Goal: Find specific page/section: Find specific page/section

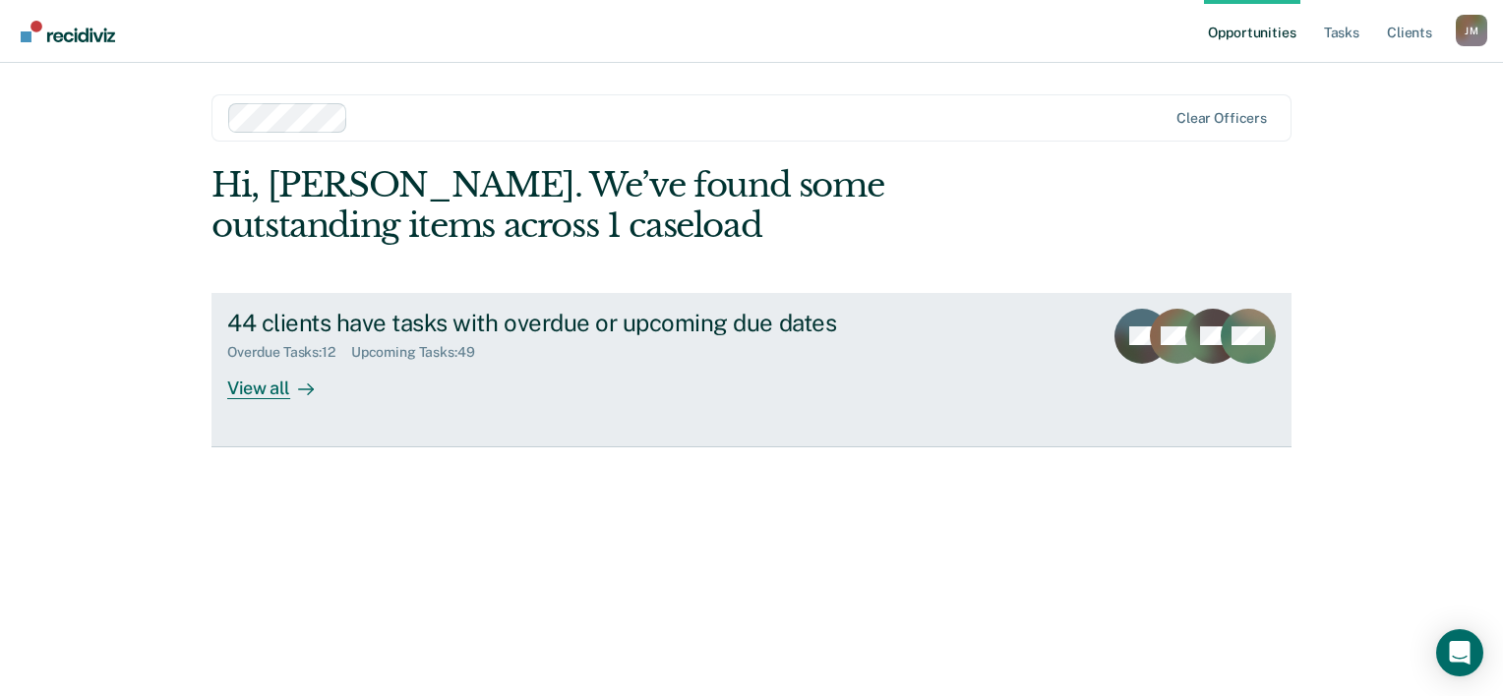
click at [240, 391] on div "View all" at bounding box center [282, 380] width 110 height 38
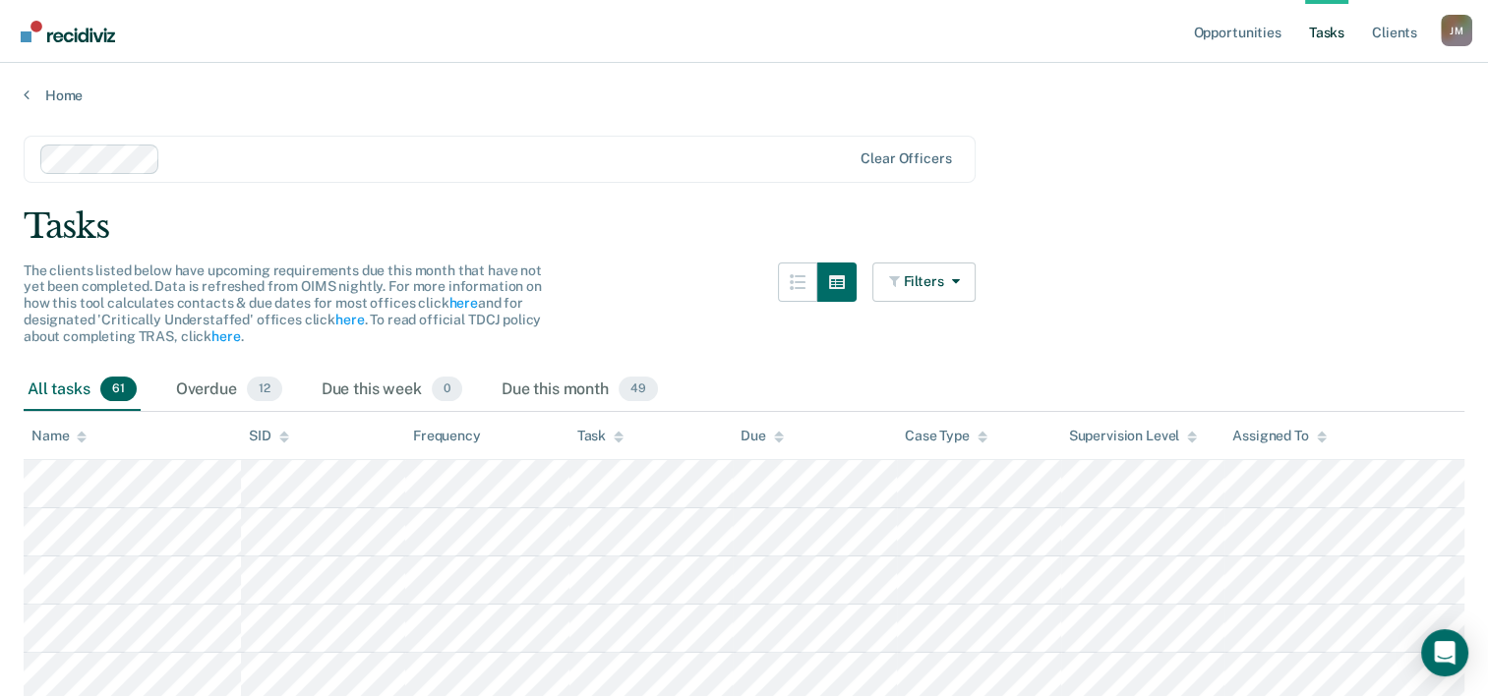
click at [240, 393] on div "Overdue 12" at bounding box center [229, 390] width 114 height 43
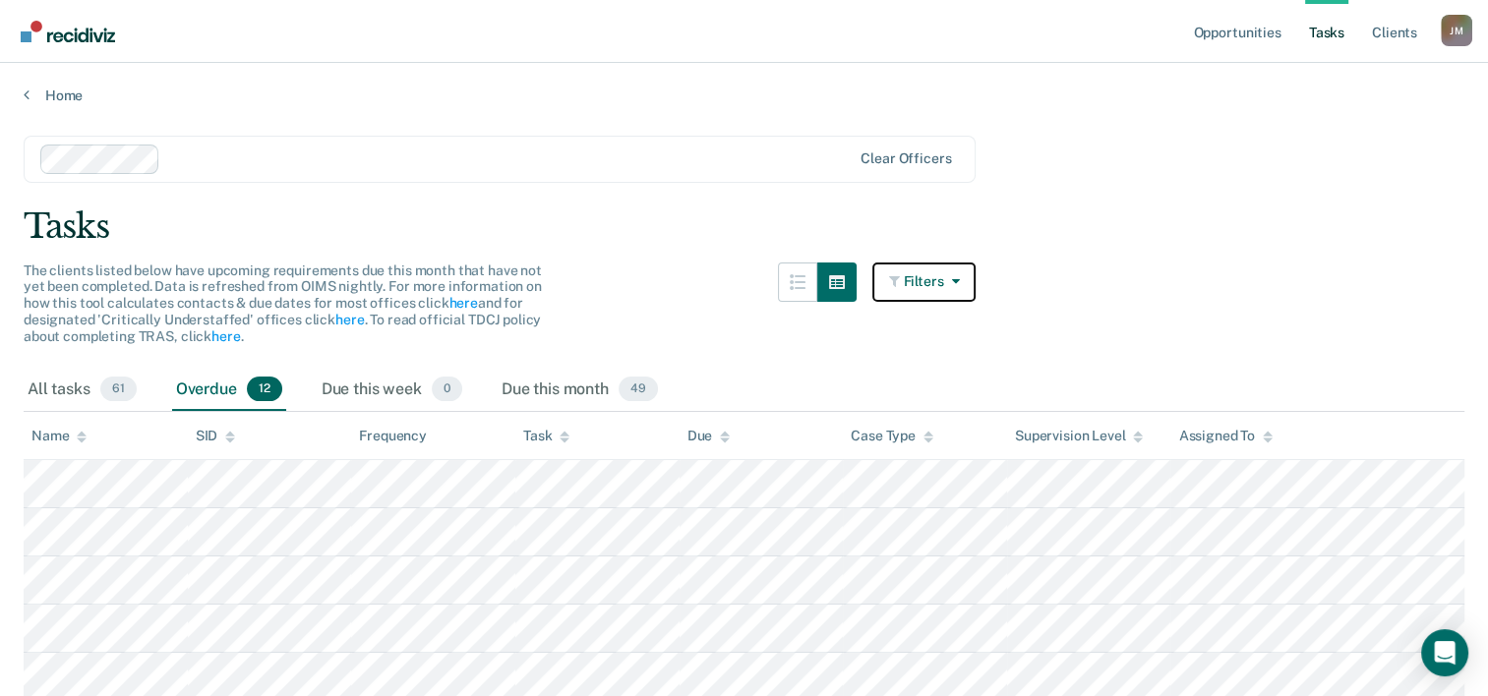
click at [970, 279] on button "Filters" at bounding box center [924, 282] width 104 height 39
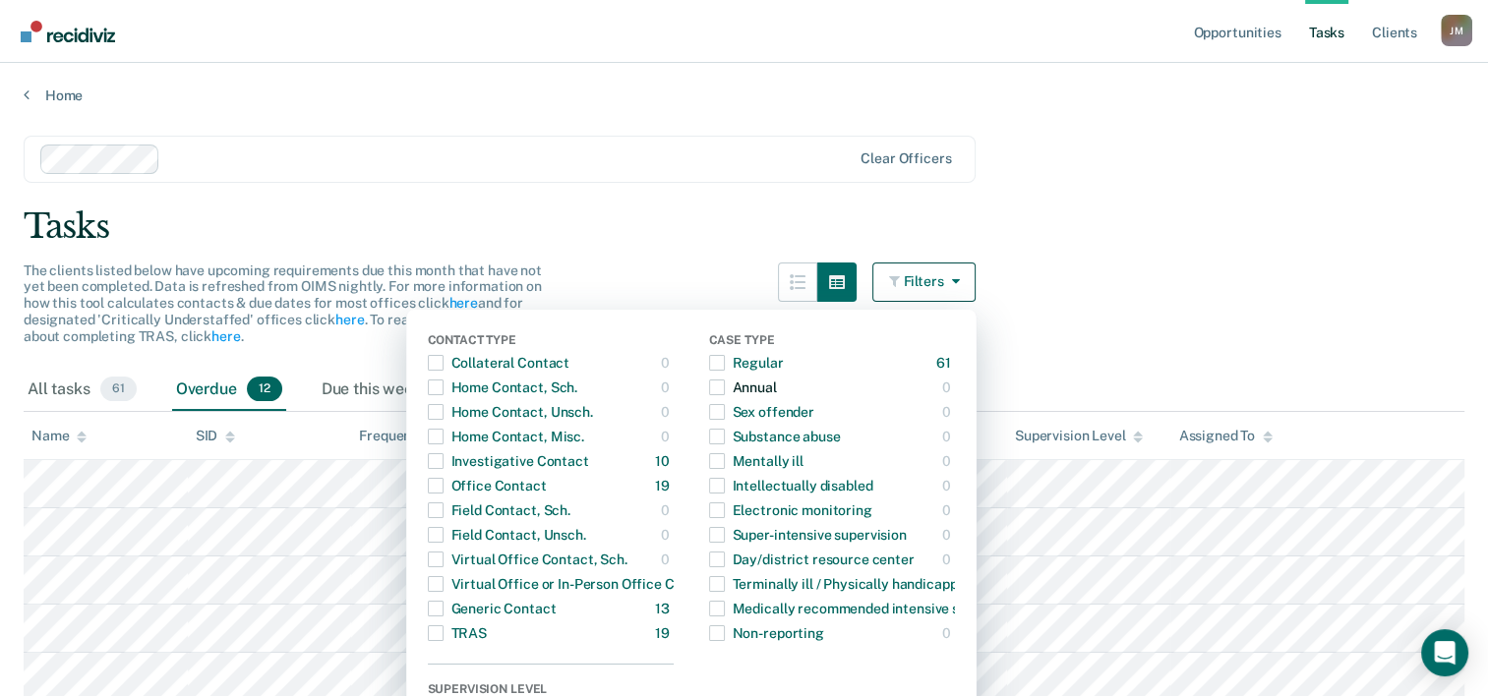
click at [765, 387] on div "Annual" at bounding box center [743, 387] width 68 height 31
click at [1031, 296] on main "Clear officers Tasks The clients listed below have upcoming requirements due th…" at bounding box center [744, 607] width 1488 height 1007
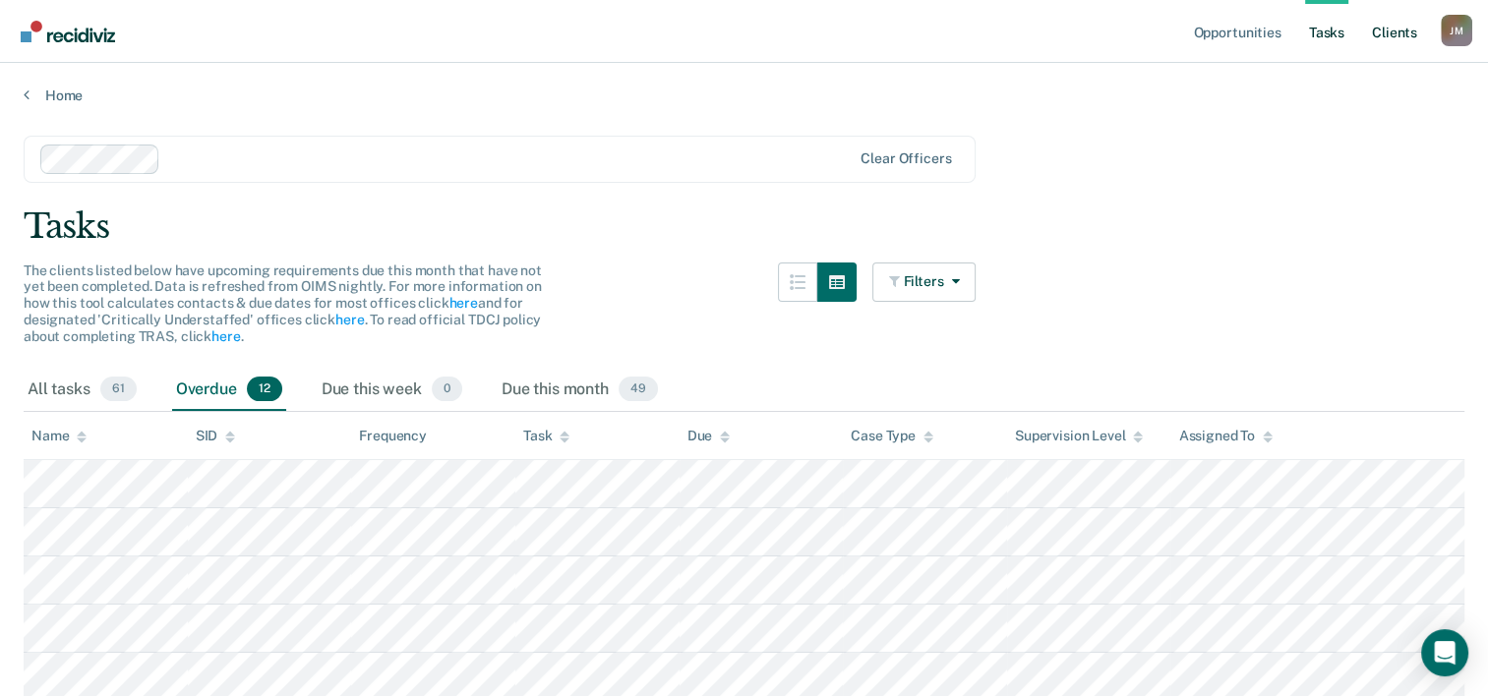
click at [1390, 34] on link "Client s" at bounding box center [1394, 31] width 53 height 63
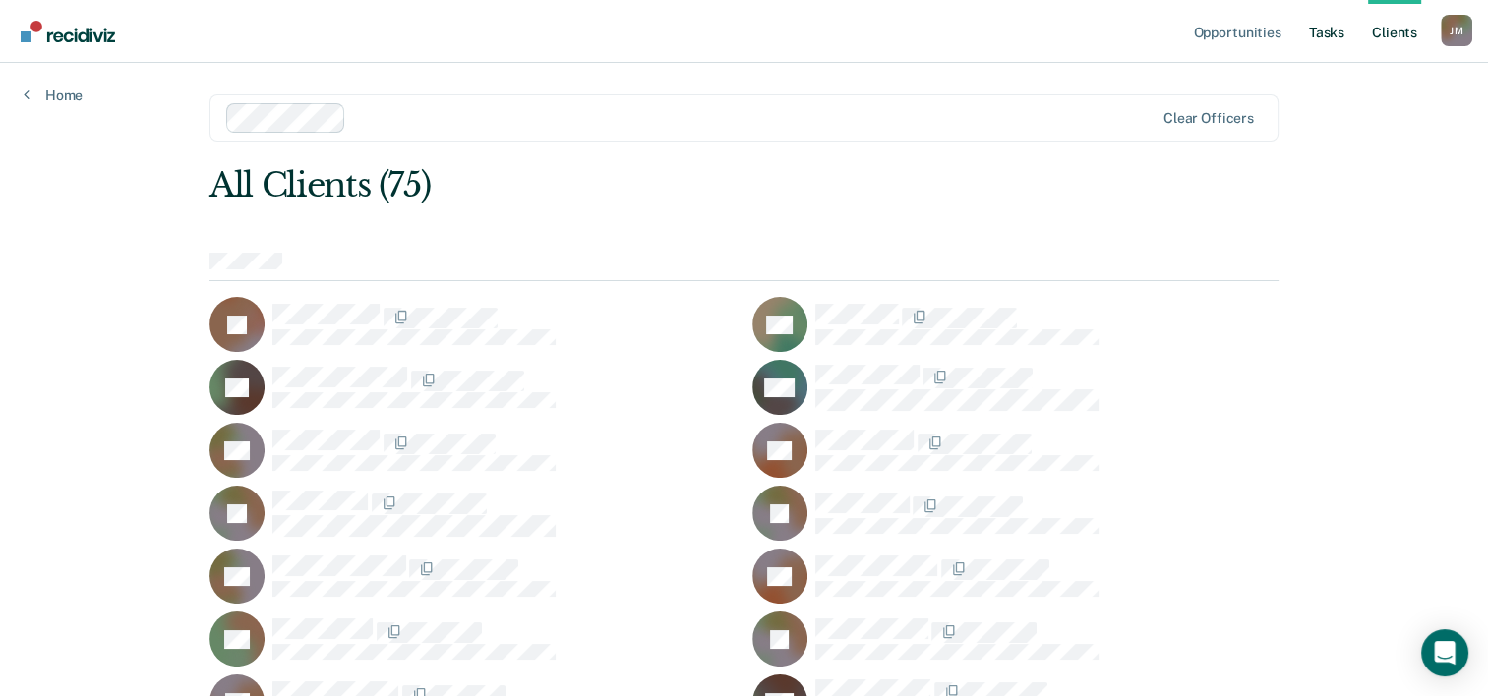
click at [1329, 39] on link "Tasks" at bounding box center [1326, 31] width 43 height 63
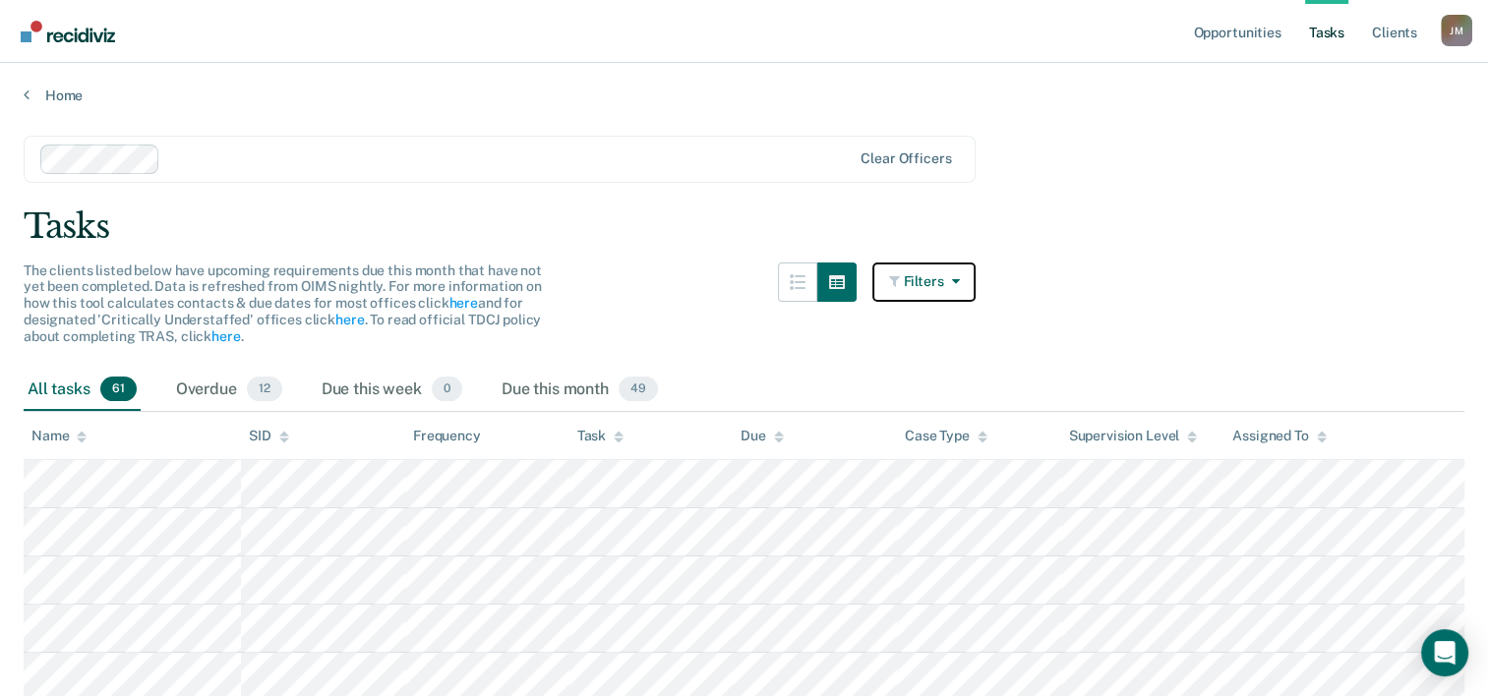
click at [959, 279] on icon "button" at bounding box center [951, 281] width 16 height 14
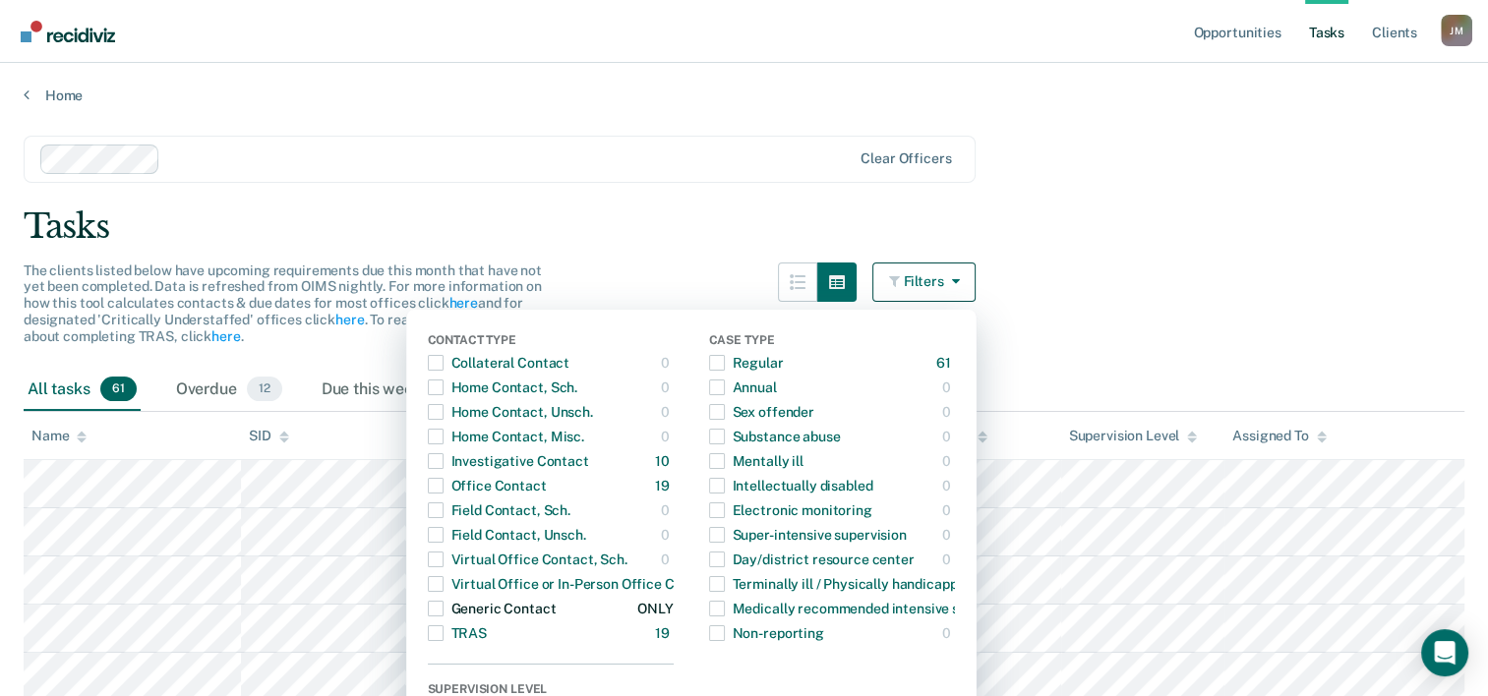
click at [557, 606] on div "Generic Contact" at bounding box center [492, 608] width 129 height 31
click at [444, 607] on span "button" at bounding box center [436, 609] width 16 height 16
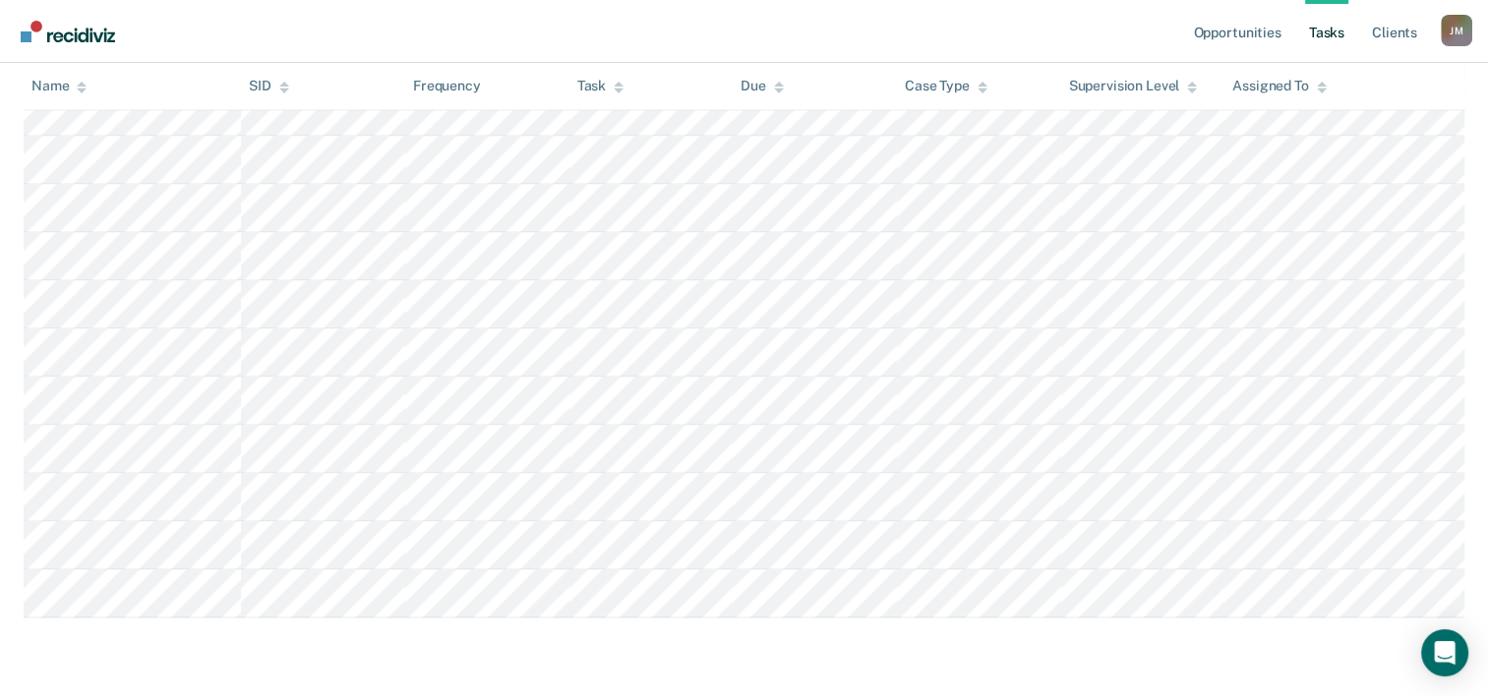
scroll to position [2831, 0]
